Goal: Information Seeking & Learning: Learn about a topic

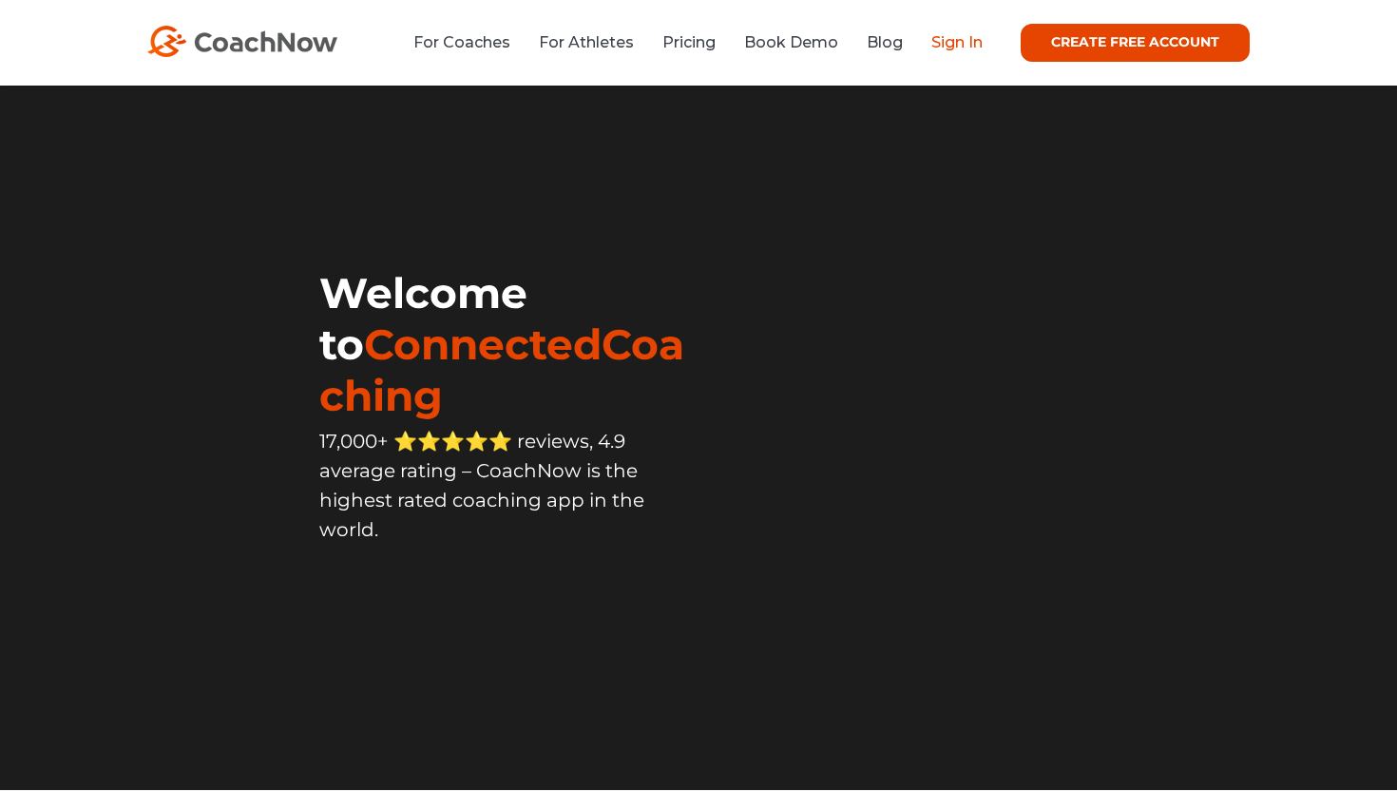
click at [939, 51] on link "Sign In" at bounding box center [956, 42] width 51 height 18
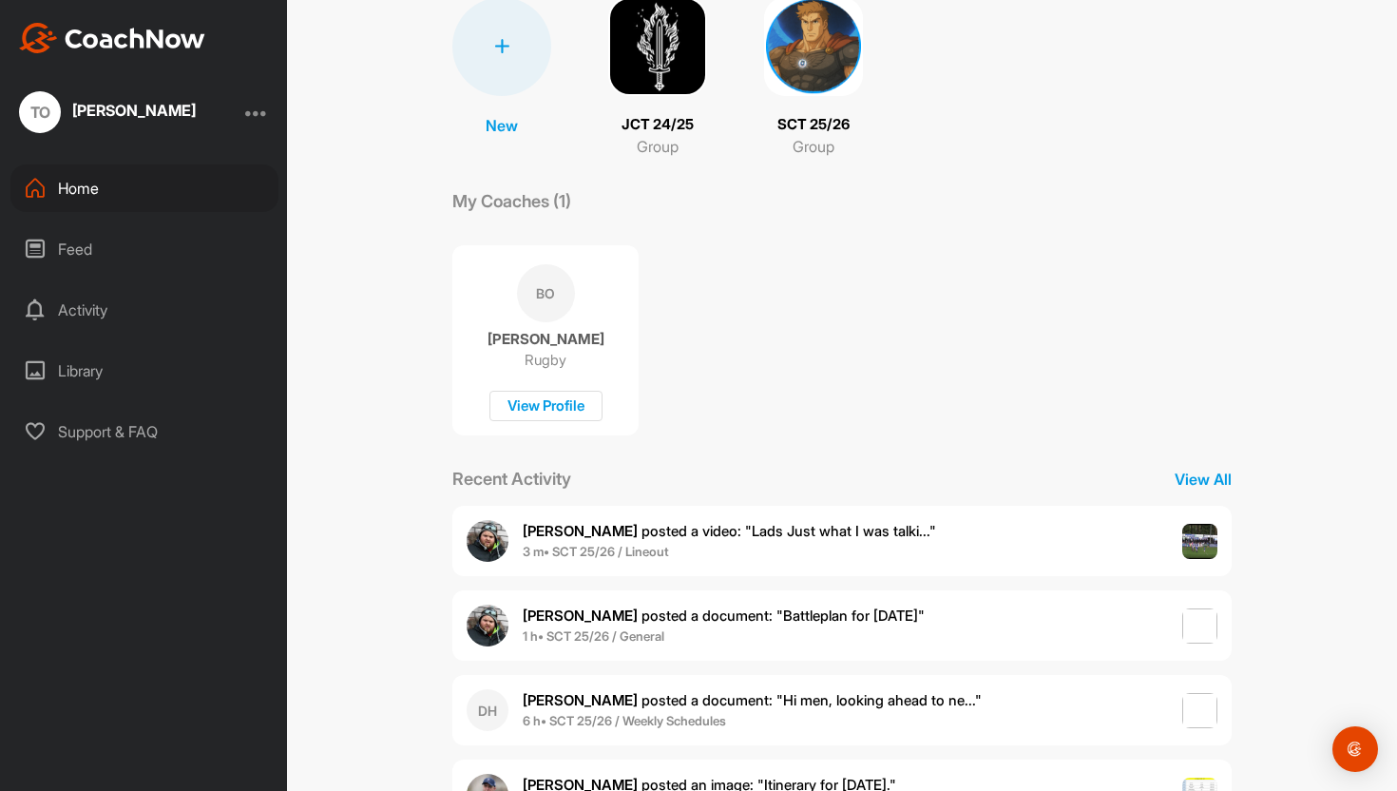
scroll to position [177, 0]
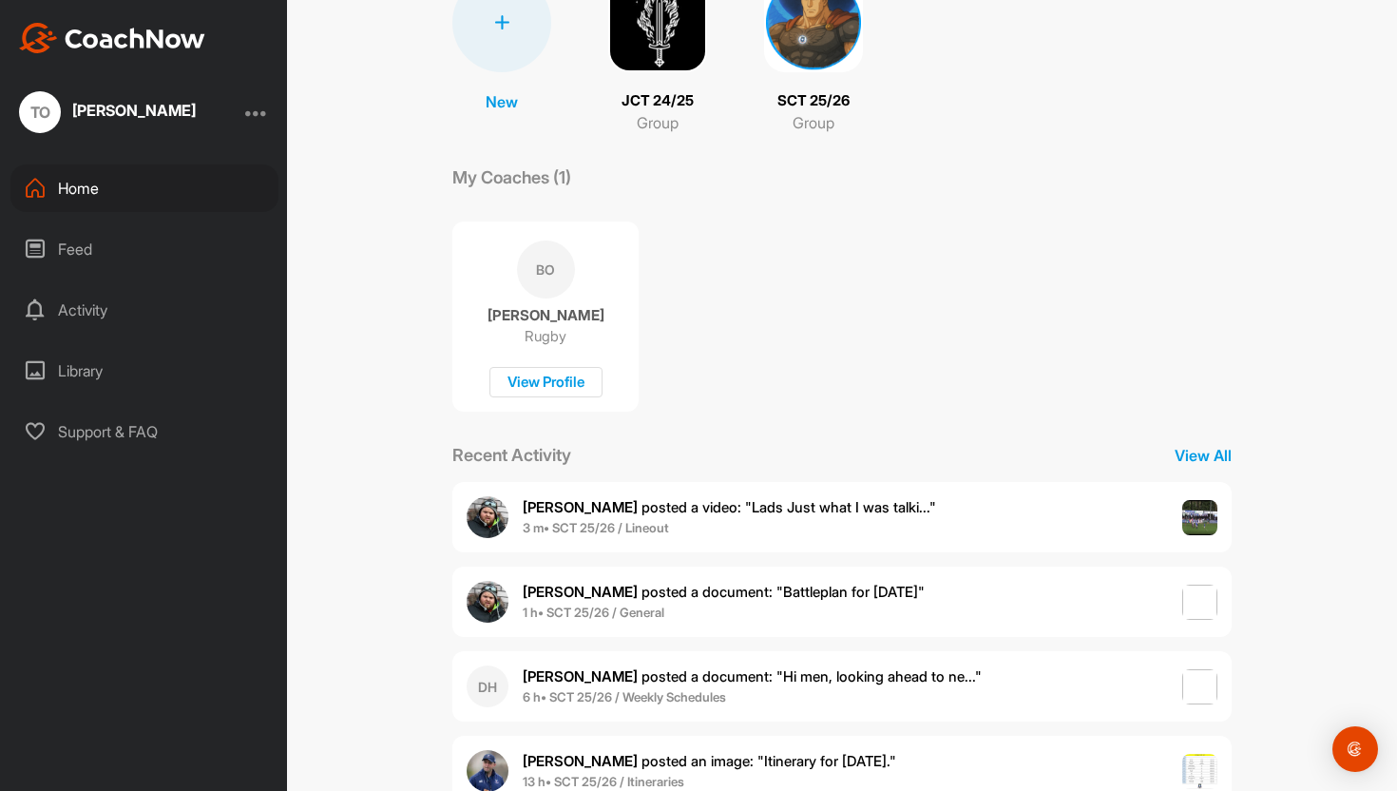
click at [728, 520] on span "3 m • SCT 25/26 / Lineout" at bounding box center [729, 528] width 413 height 19
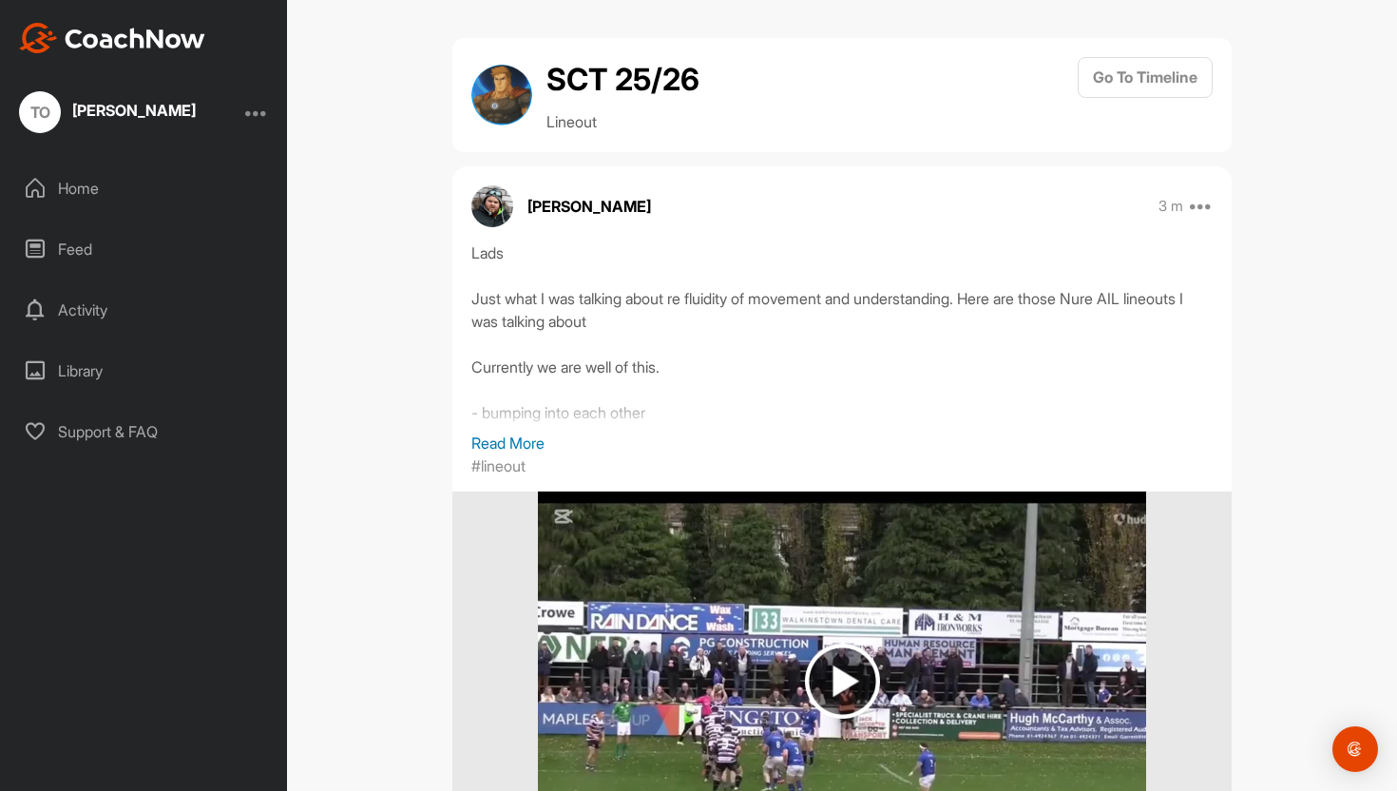
click at [534, 440] on p "Read More" at bounding box center [841, 442] width 741 height 23
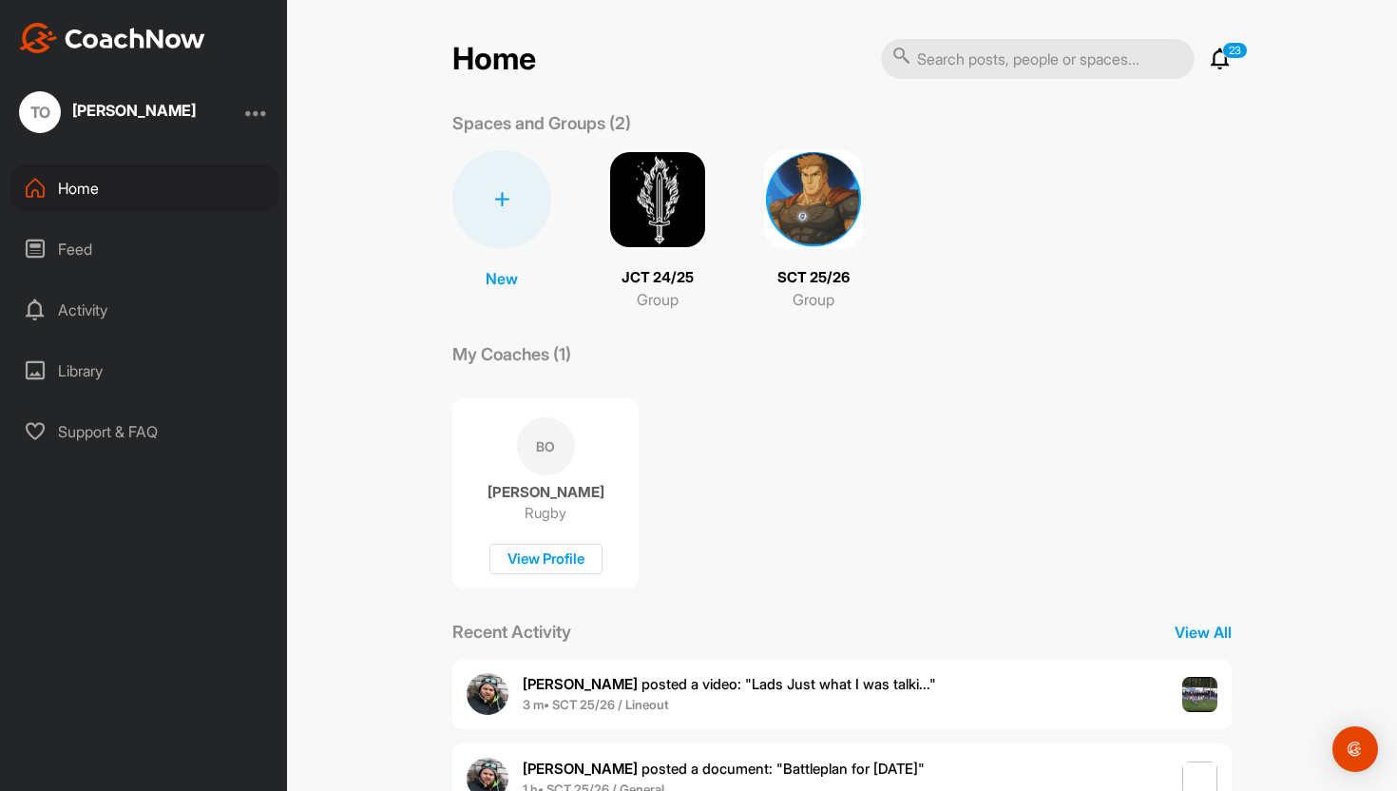
scroll to position [236, 0]
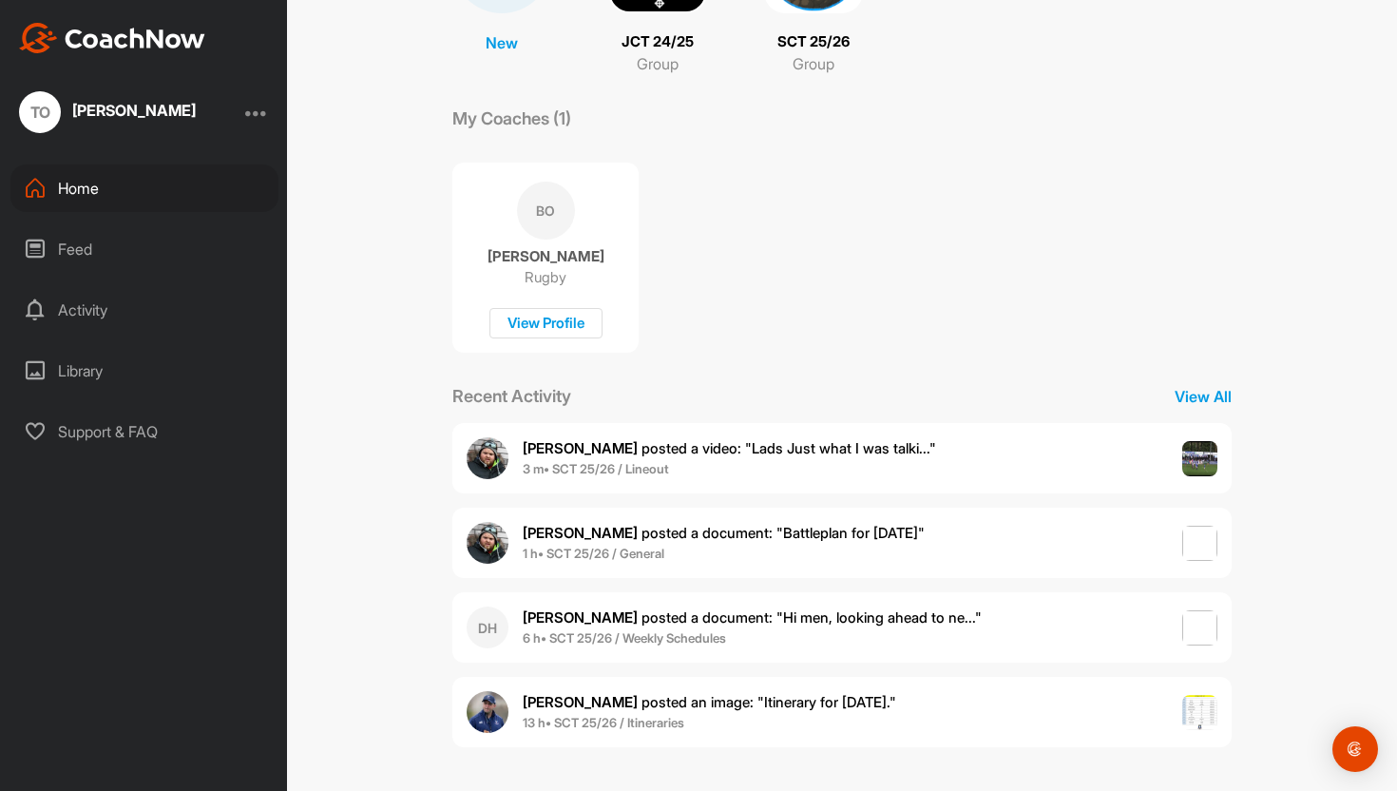
click at [777, 601] on div "DH [PERSON_NAME] posted a document : " Hi men, looking ahead to ne... " 6 h • S…" at bounding box center [841, 627] width 779 height 70
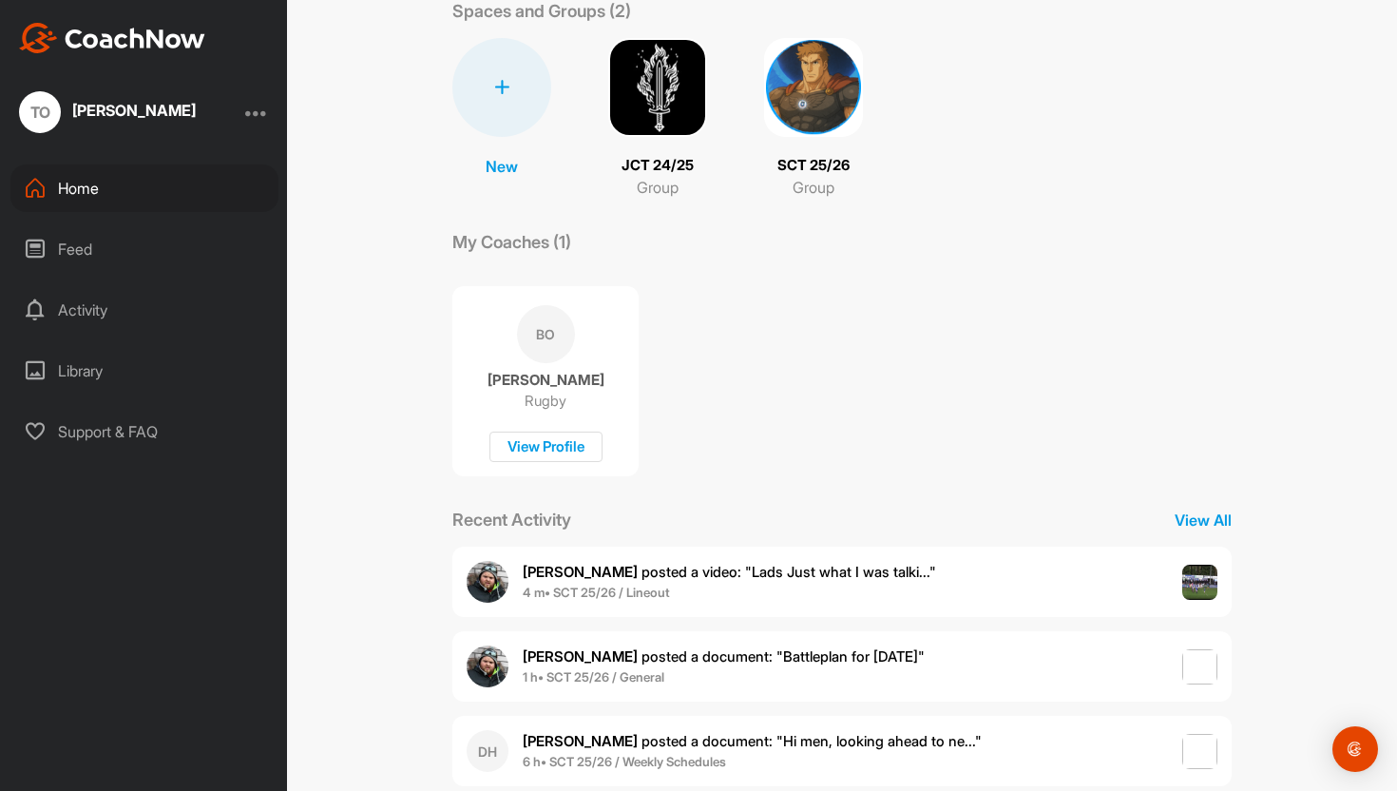
scroll to position [236, 0]
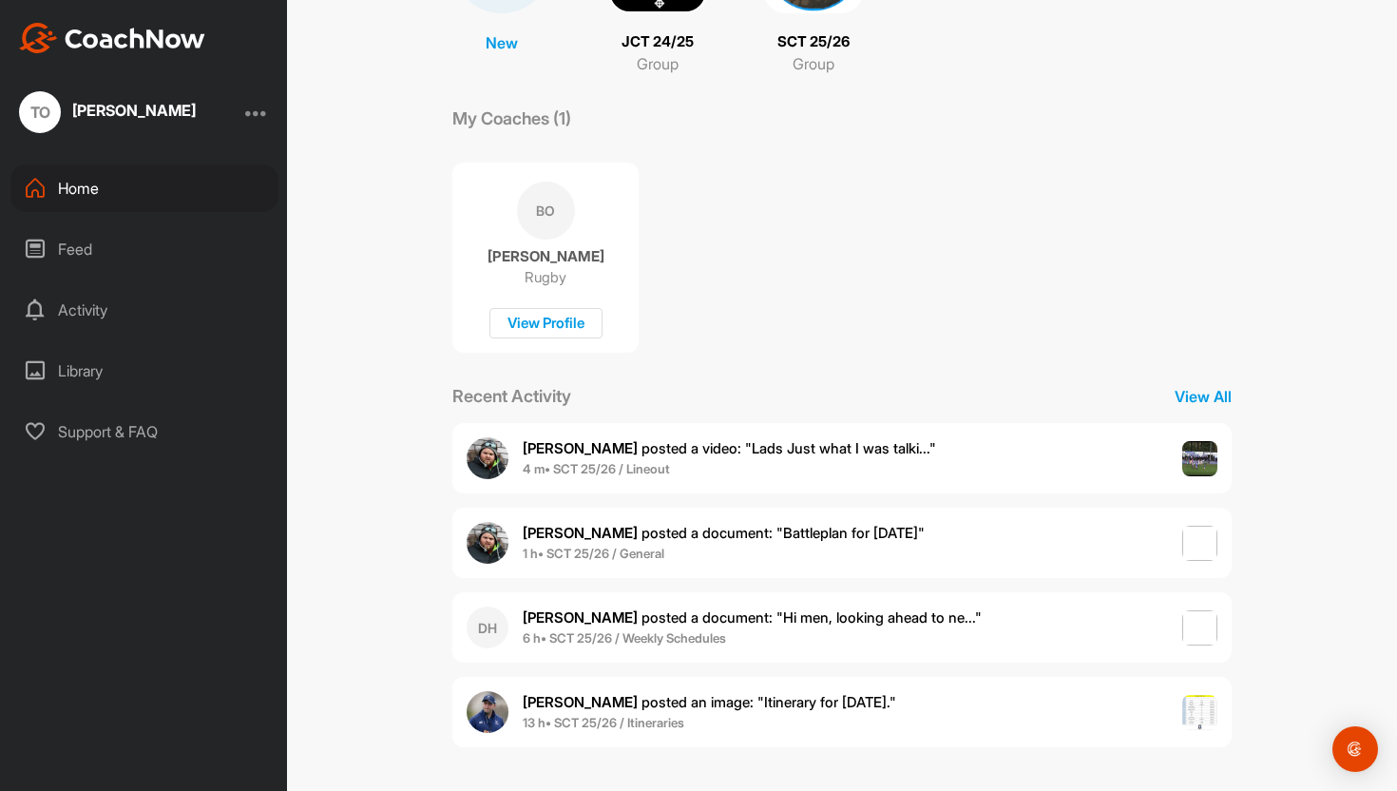
click at [813, 550] on span "1 h • SCT 25/26 / General" at bounding box center [724, 553] width 402 height 19
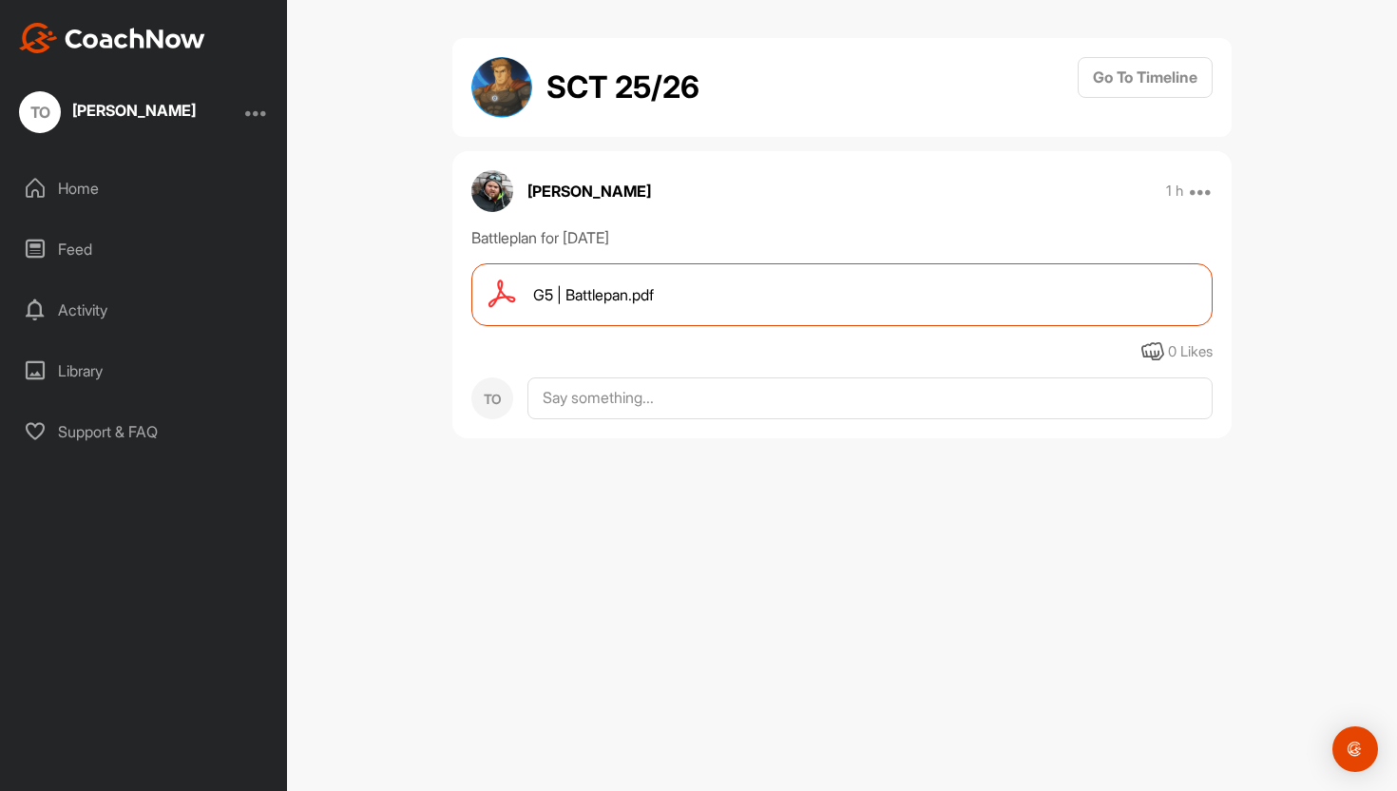
click at [631, 287] on span "G5 | Battlepan.pdf" at bounding box center [593, 294] width 121 height 23
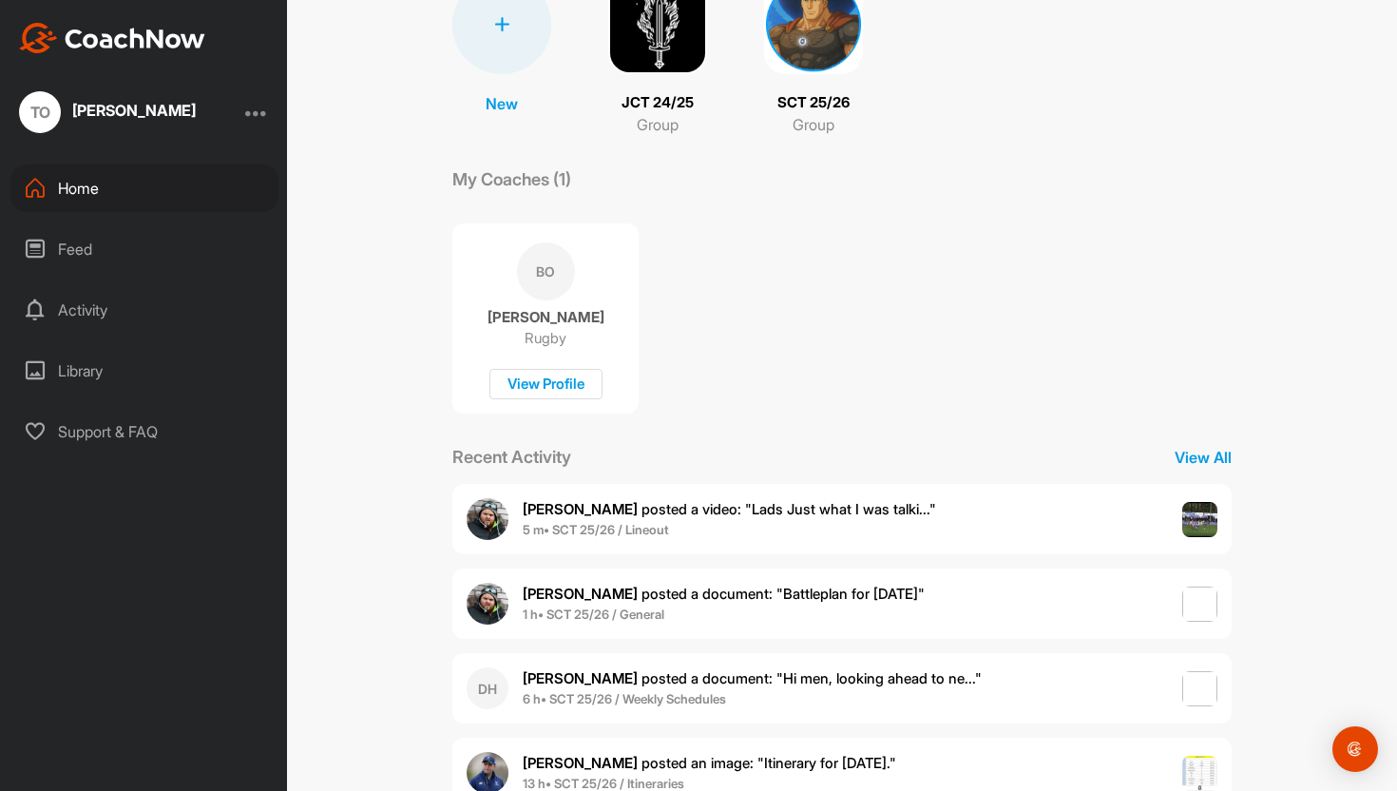
scroll to position [236, 0]
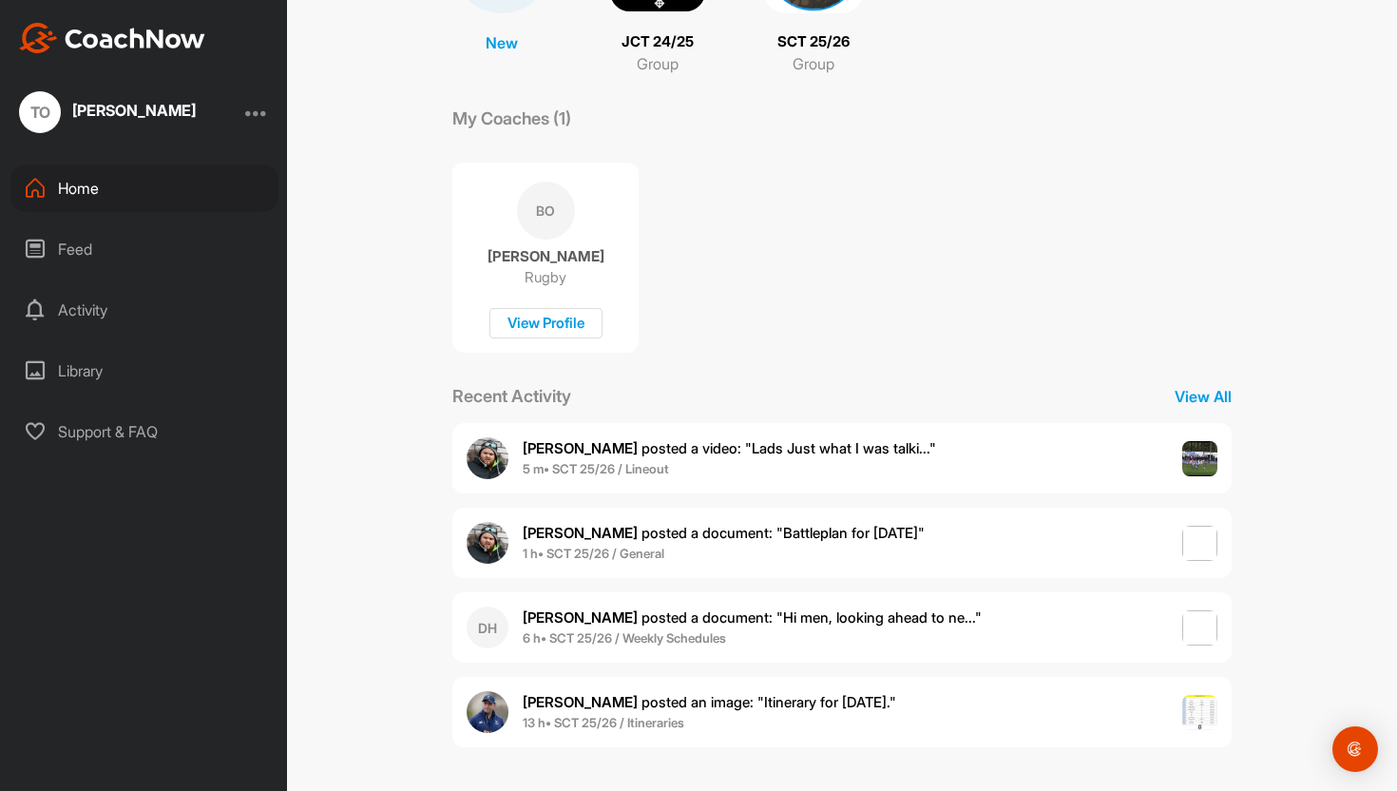
click at [827, 612] on span "[PERSON_NAME] posted a document : " Hi men, looking ahead to ne... "" at bounding box center [752, 617] width 459 height 18
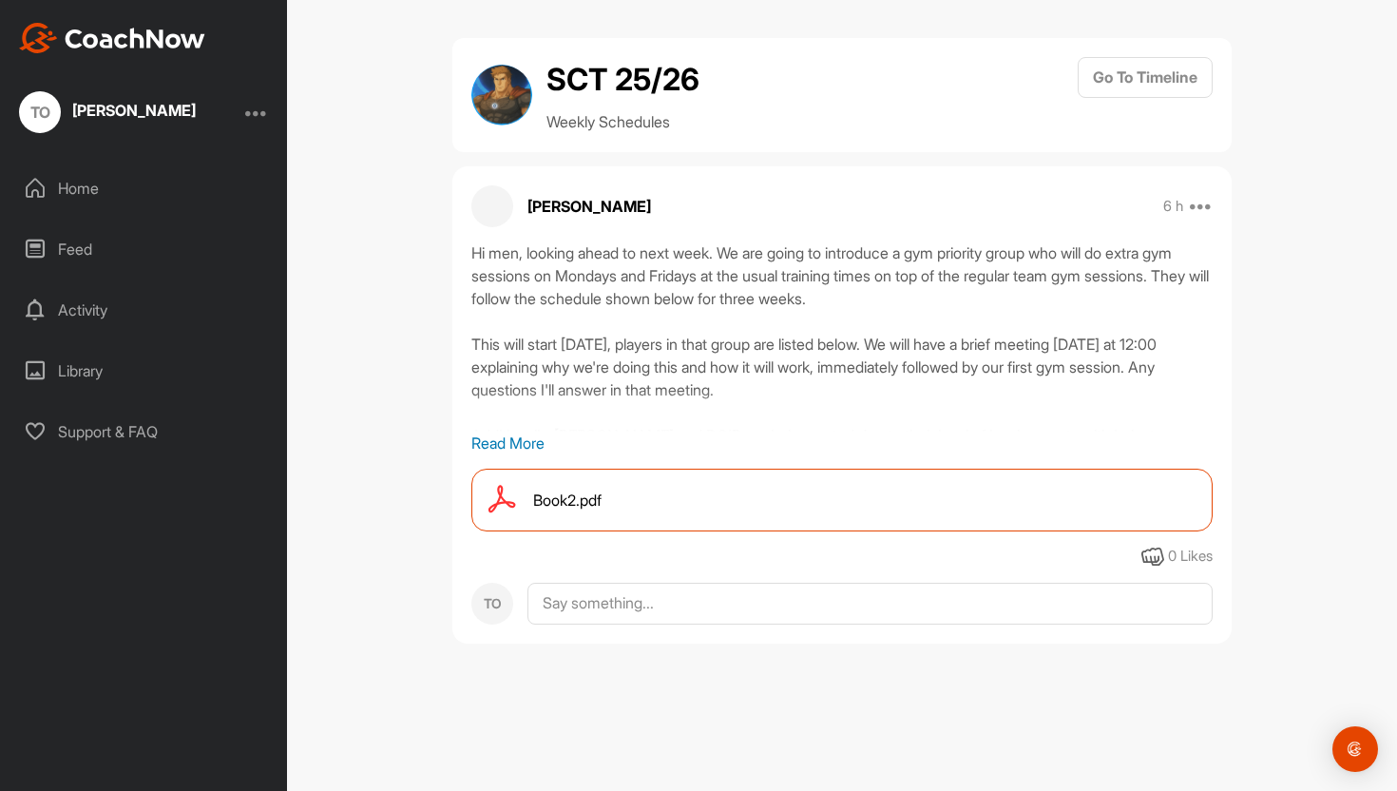
click at [846, 491] on div "Book2.pdf" at bounding box center [841, 499] width 741 height 63
